Goal: Use online tool/utility: Utilize a website feature to perform a specific function

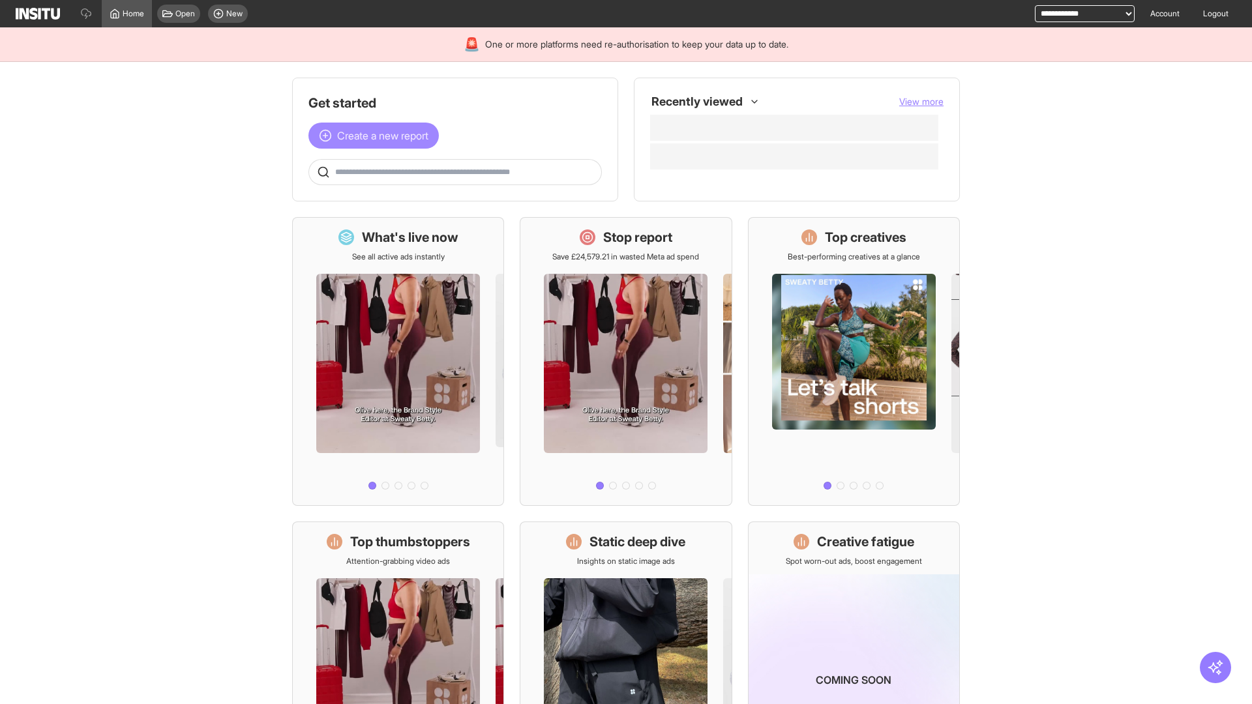
click at [377, 136] on span "Create a new report" at bounding box center [382, 136] width 91 height 16
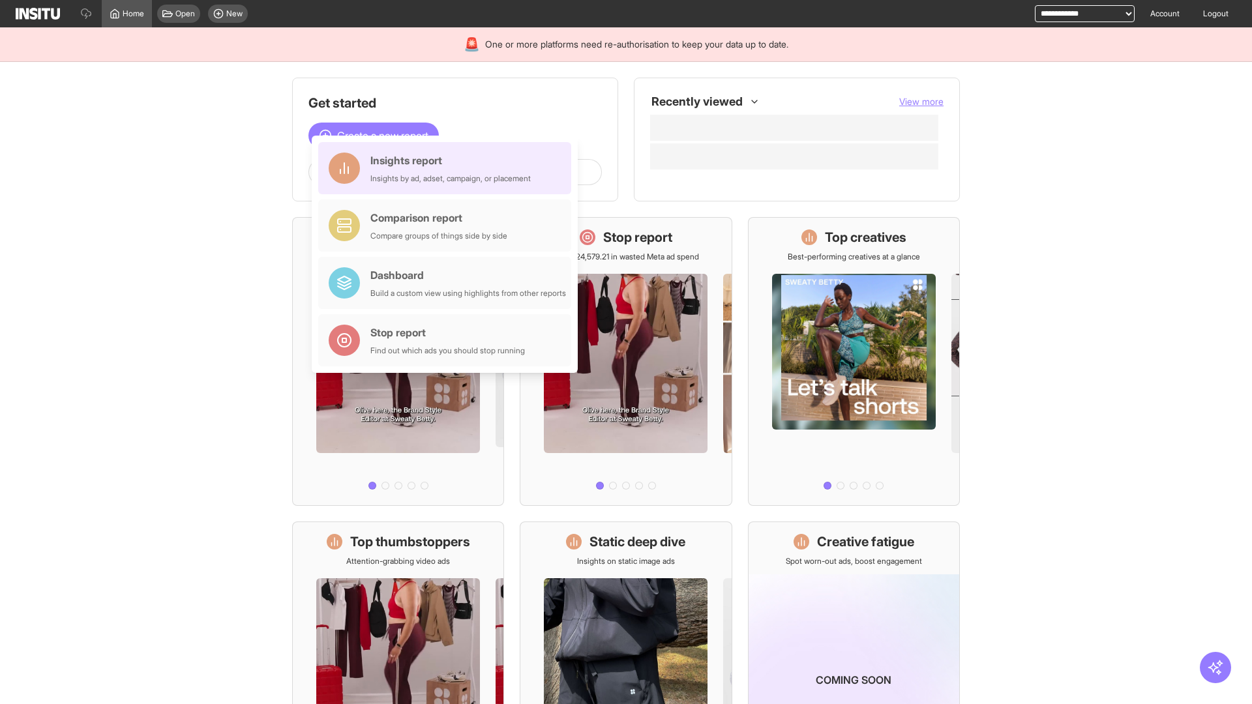
click at [448, 168] on div "Insights report Insights by ad, adset, campaign, or placement" at bounding box center [450, 168] width 160 height 31
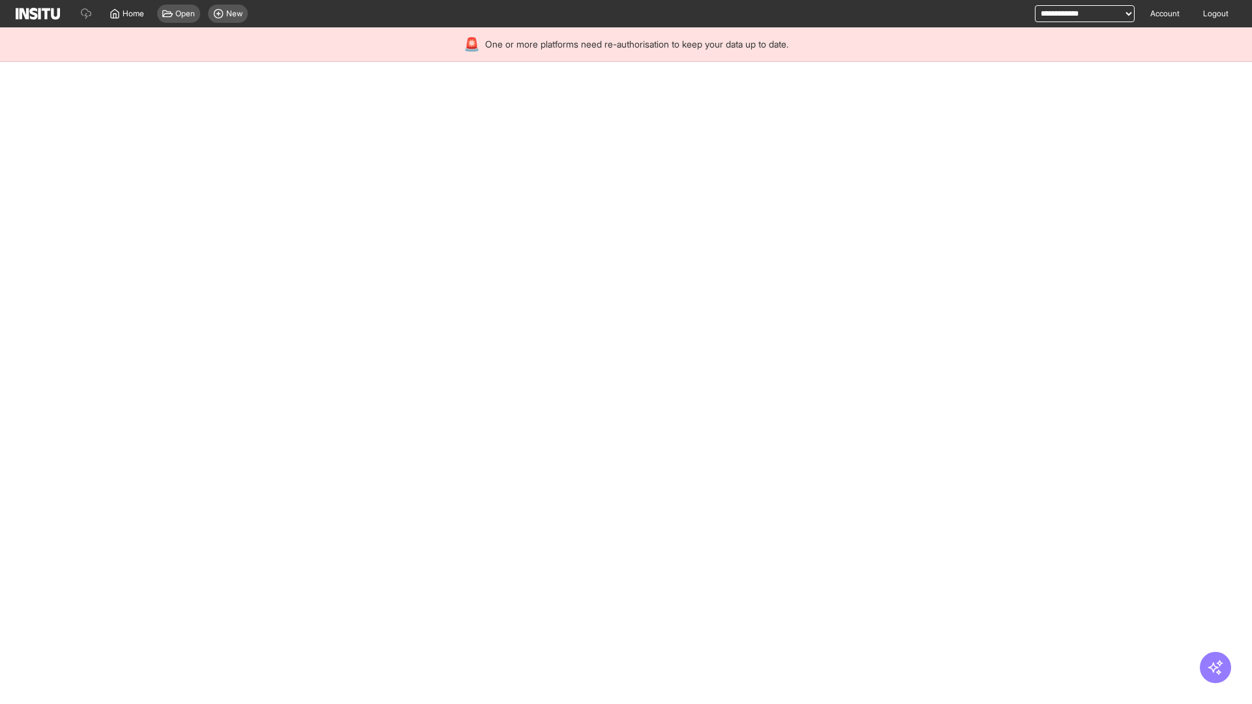
select select "**"
